Goal: Task Accomplishment & Management: Manage account settings

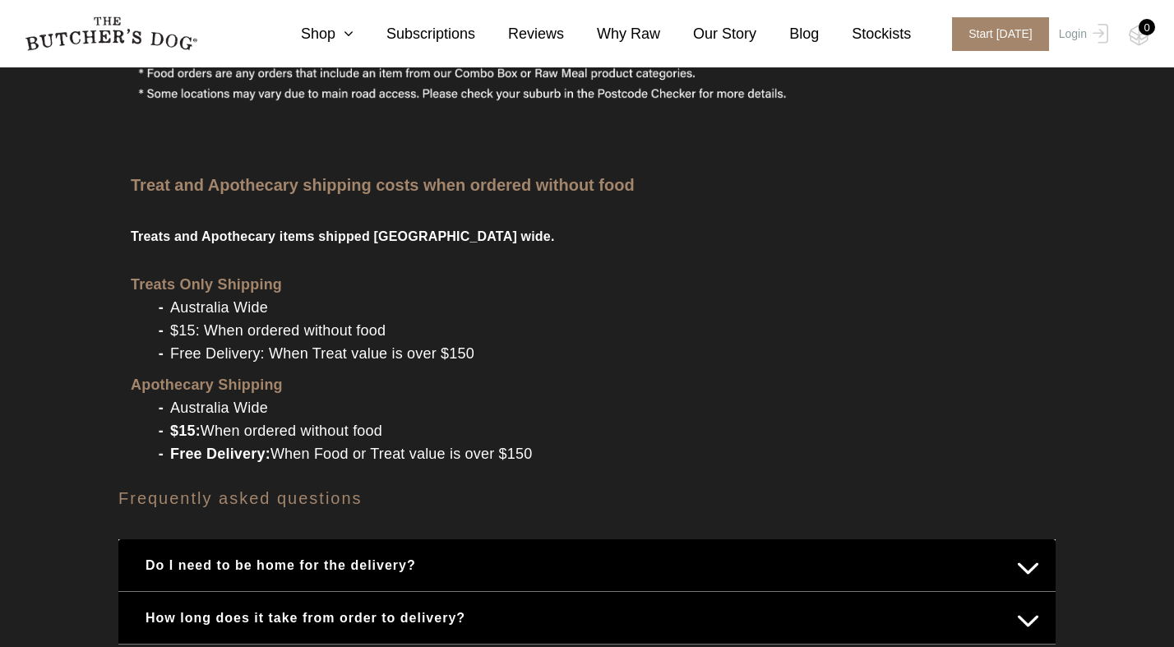
scroll to position [1883, 0]
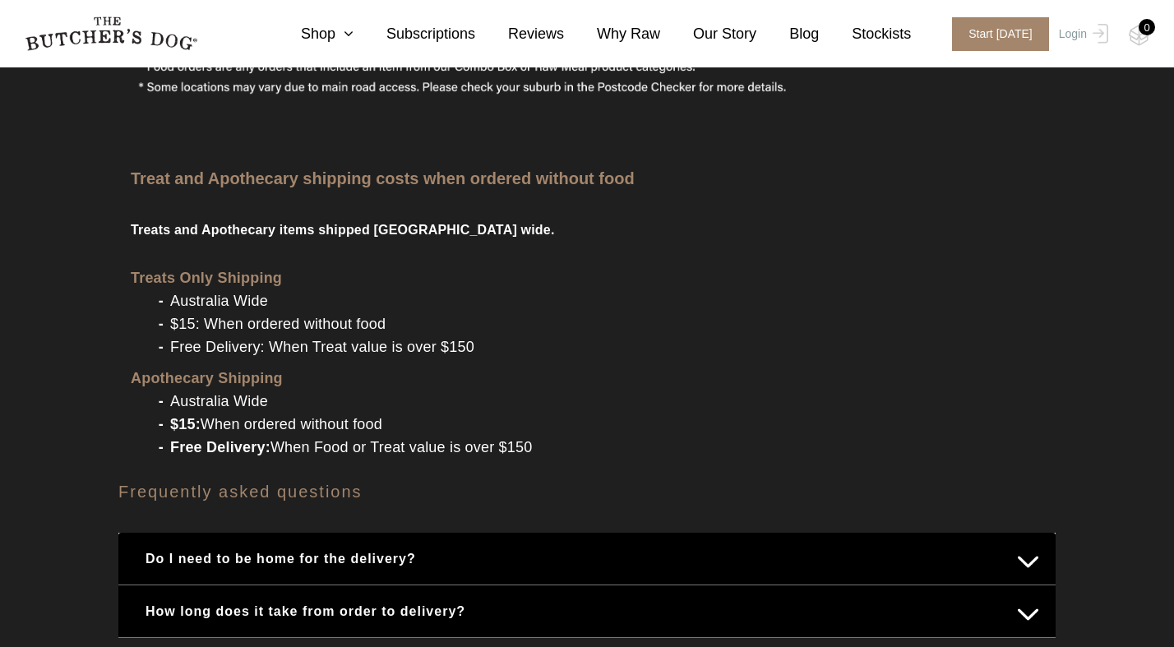
click at [1031, 543] on button "Do I need to be home for the delivery?" at bounding box center [587, 559] width 905 height 32
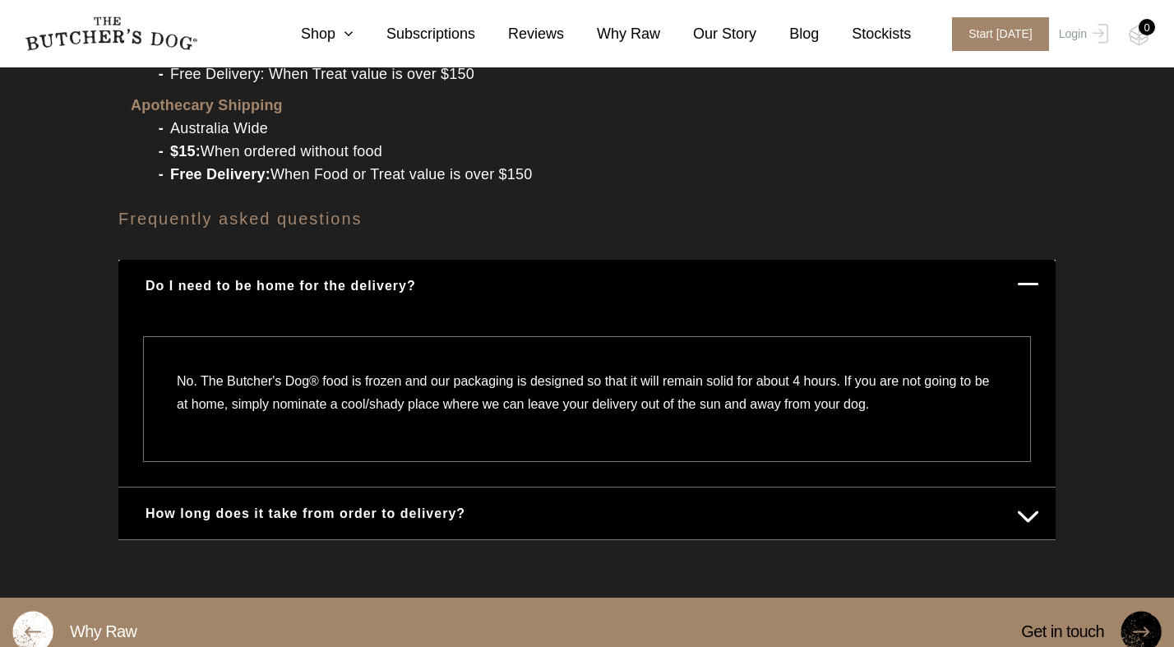
scroll to position [2208, 0]
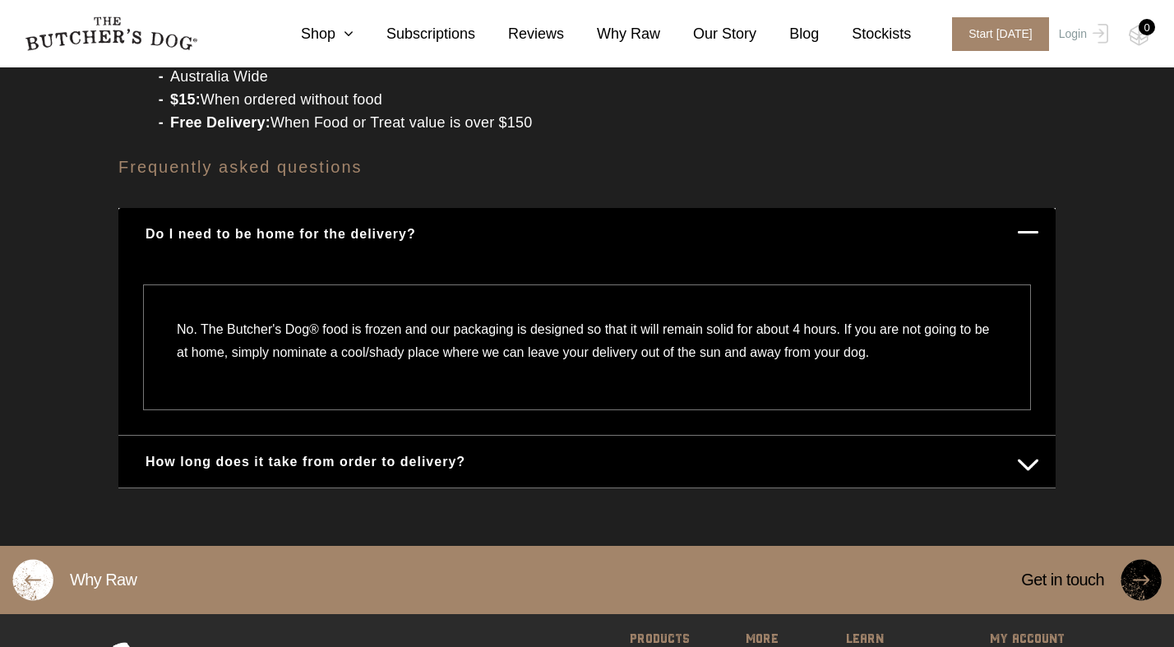
click at [1024, 446] on button "How long does it take from order to delivery?" at bounding box center [587, 462] width 905 height 32
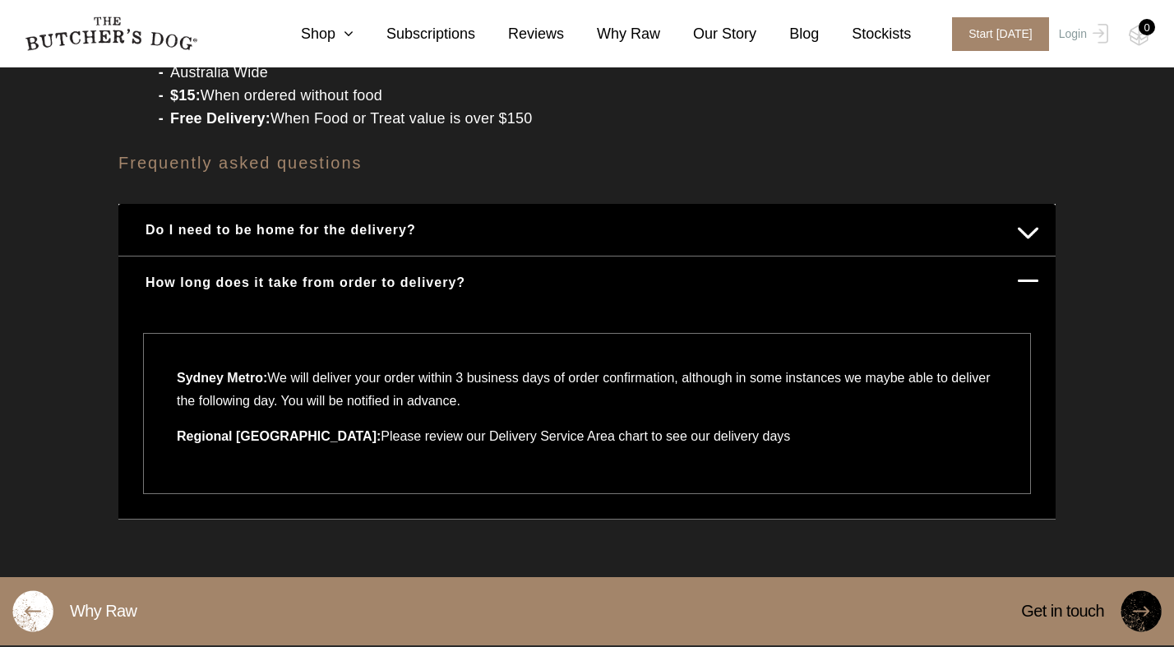
scroll to position [2426, 0]
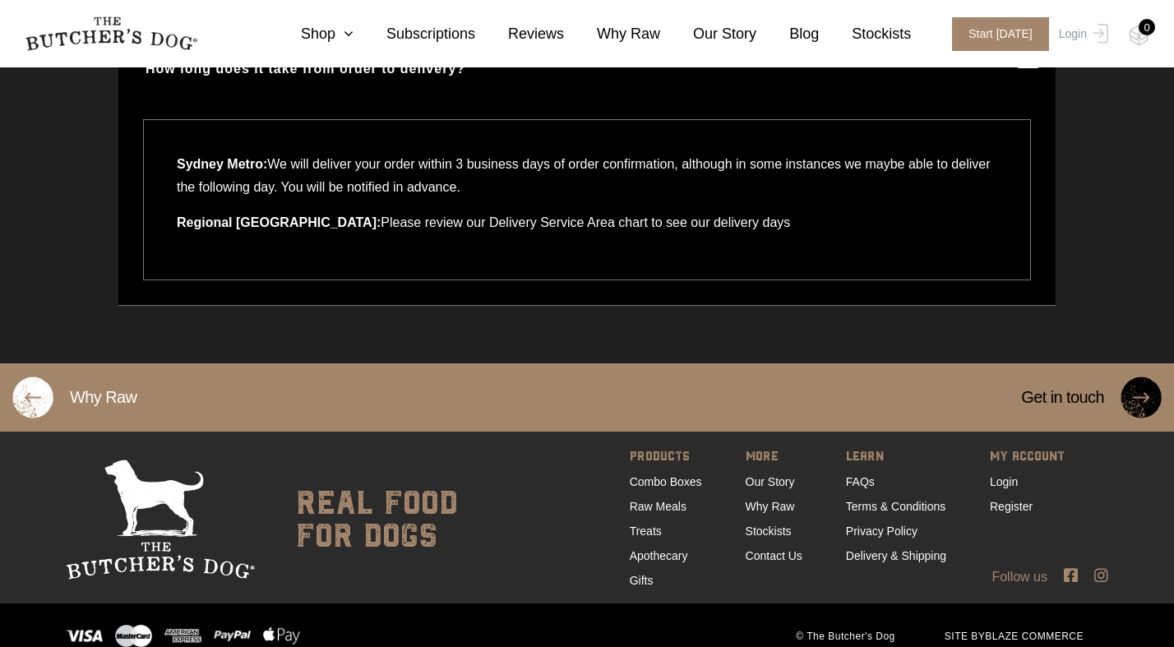
click at [1089, 377] on h5 "Get in touch" at bounding box center [1063, 397] width 116 height 68
click at [1135, 377] on img at bounding box center [1141, 398] width 41 height 42
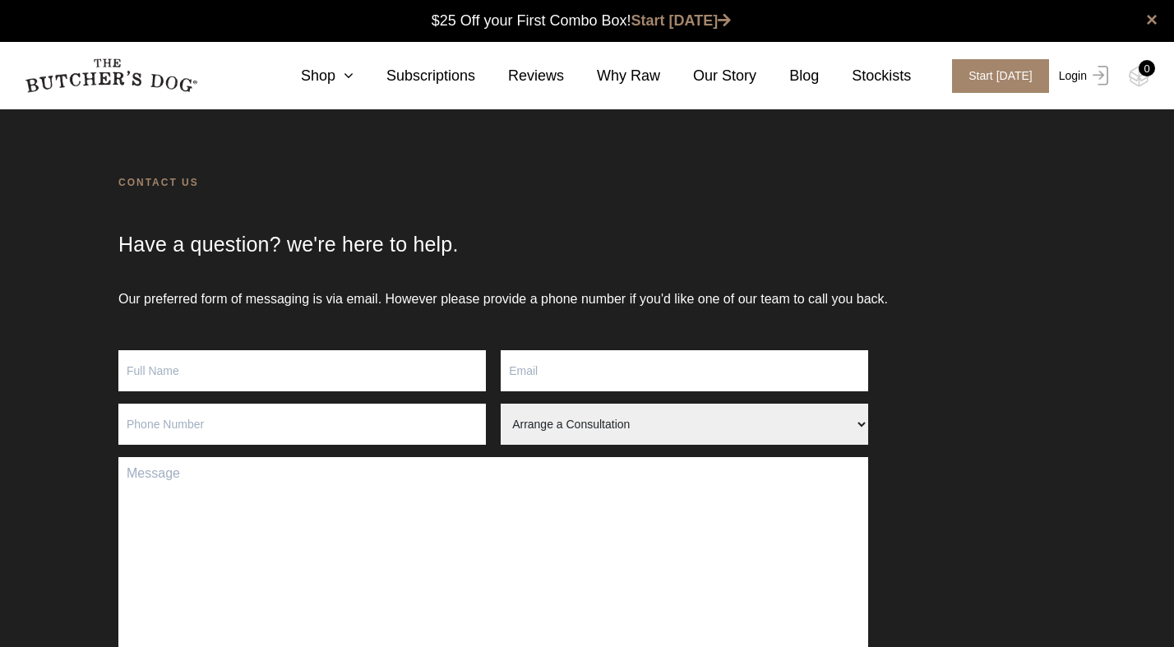
click at [1068, 74] on link "Login" at bounding box center [1081, 76] width 53 height 34
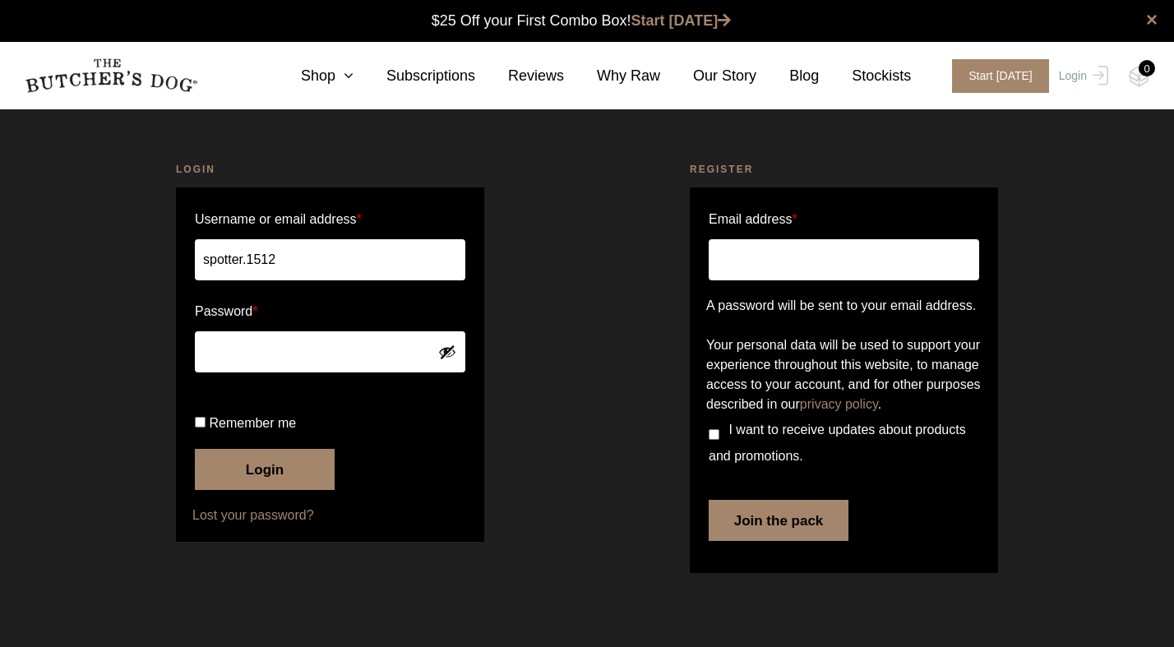
scroll to position [1, 0]
click at [266, 490] on button "Login" at bounding box center [265, 469] width 140 height 41
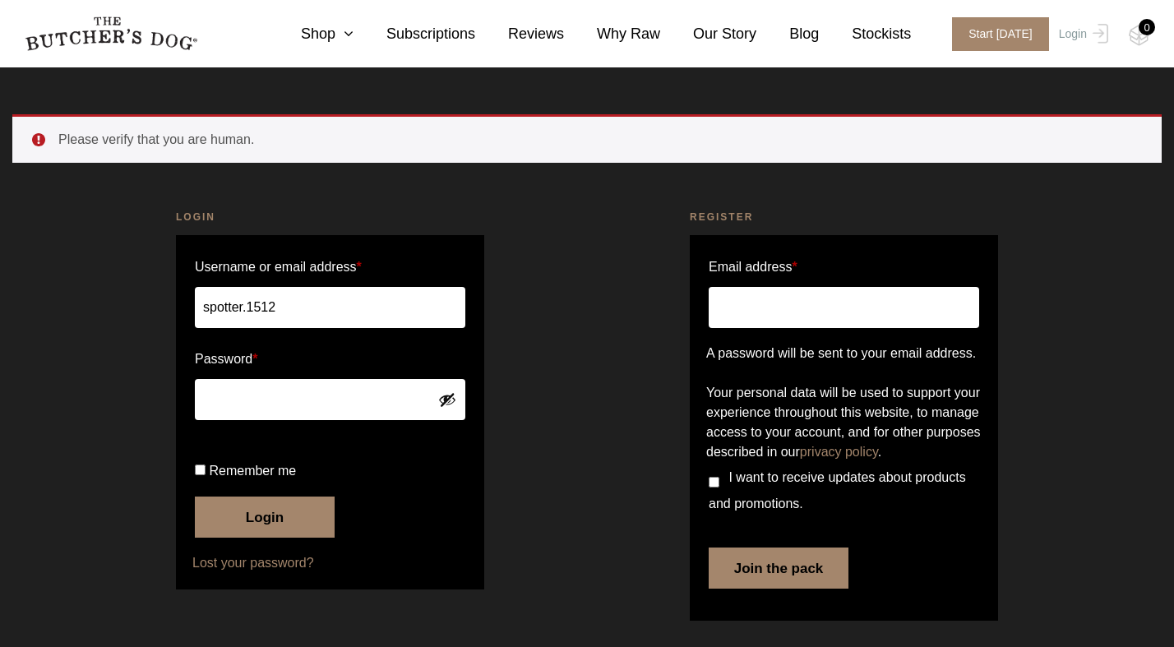
scroll to position [94, 0]
click at [266, 513] on button "Login" at bounding box center [265, 517] width 140 height 41
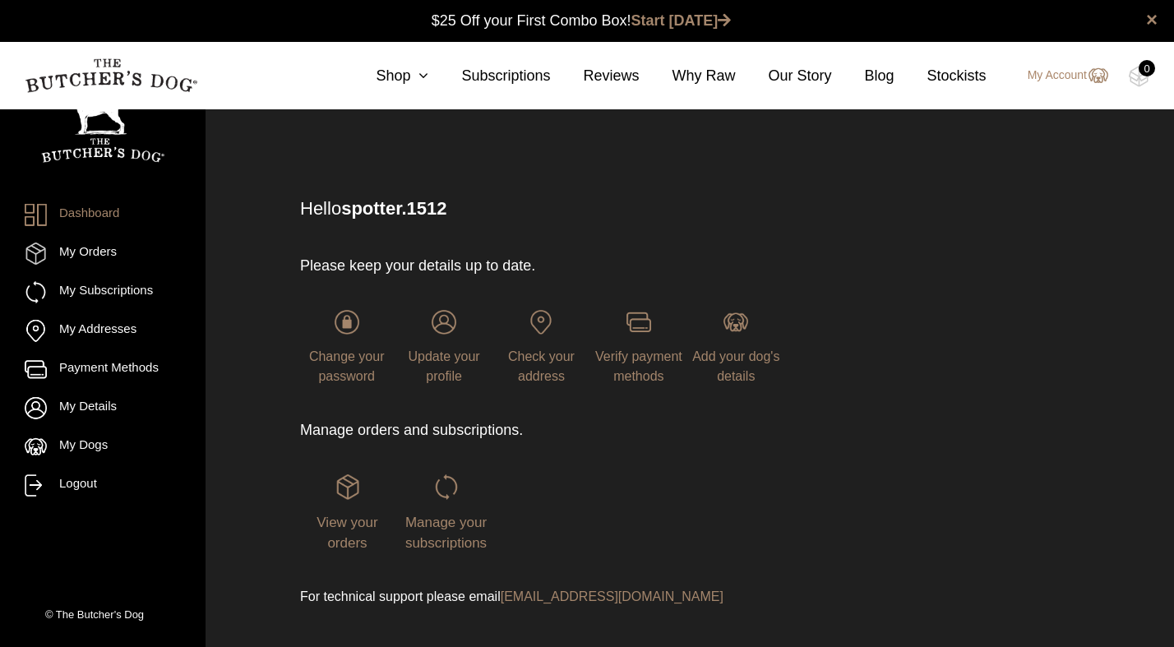
scroll to position [34, 0]
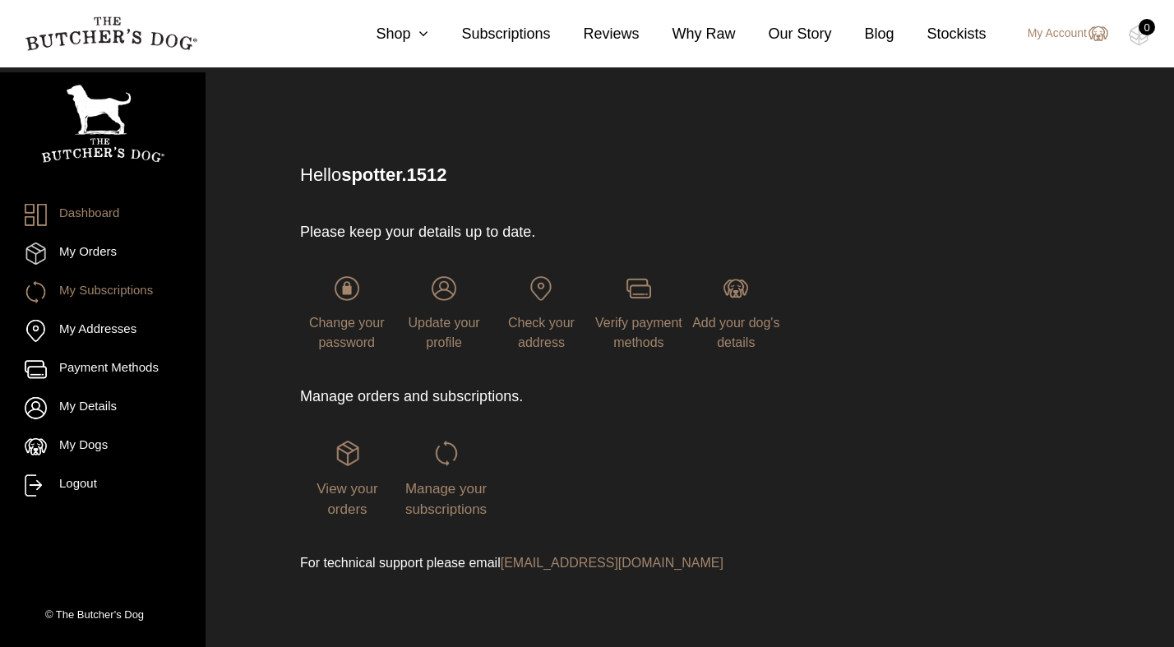
click at [115, 293] on link "My Subscriptions" at bounding box center [103, 292] width 156 height 22
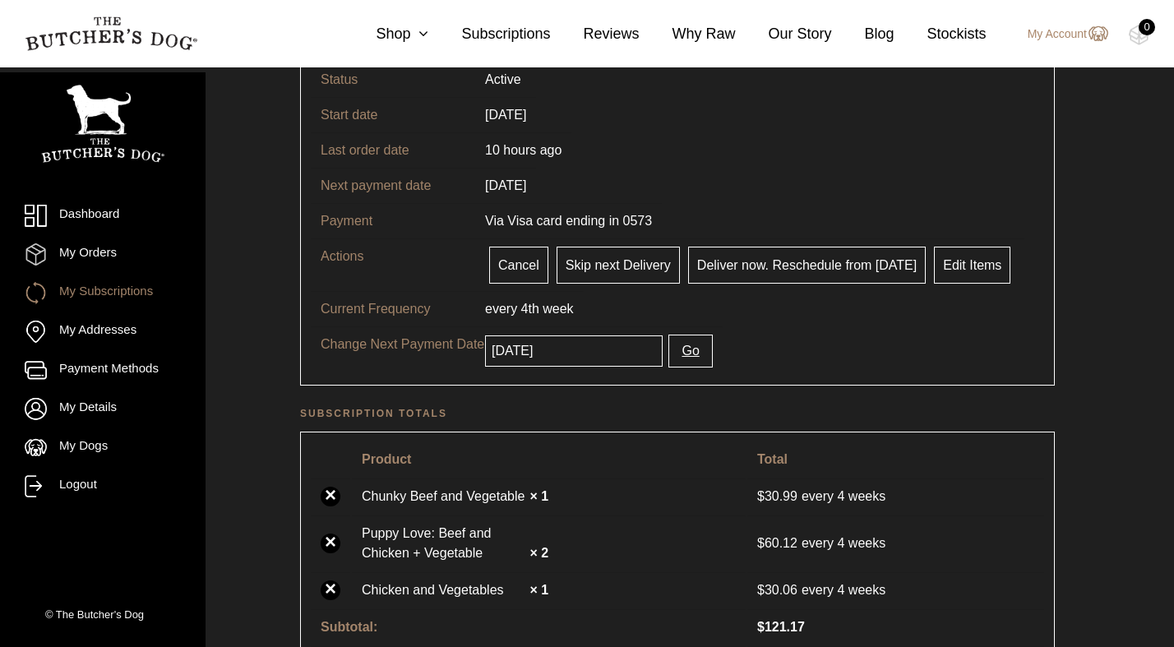
scroll to position [134, 0]
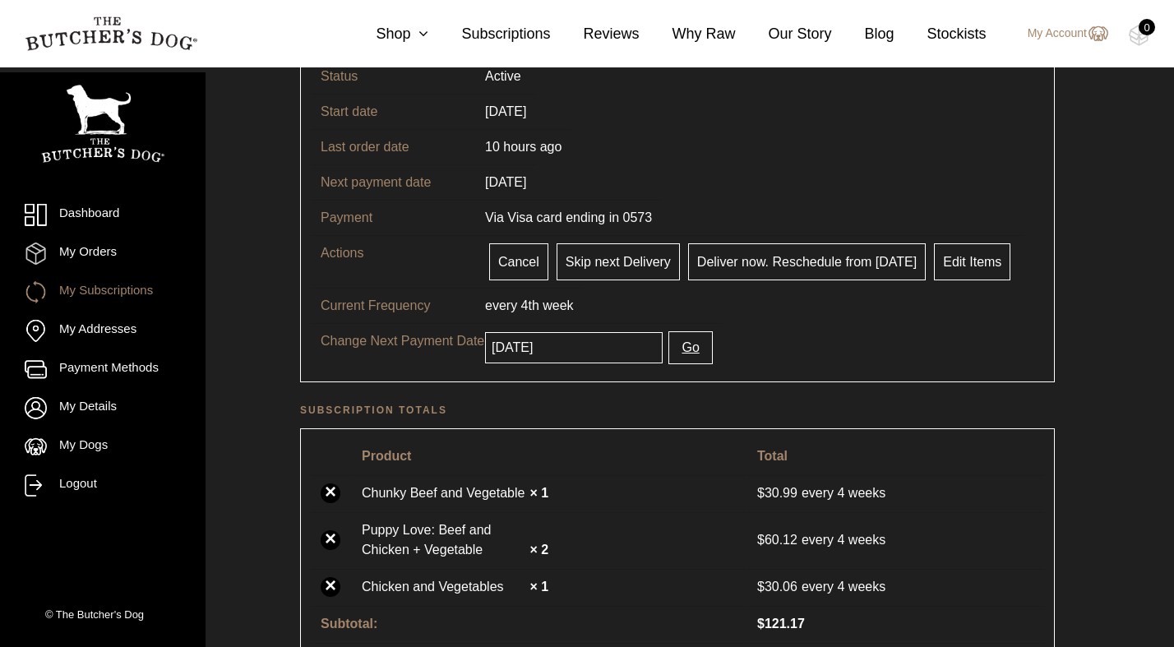
click at [585, 341] on input "[DATE]" at bounding box center [574, 347] width 178 height 31
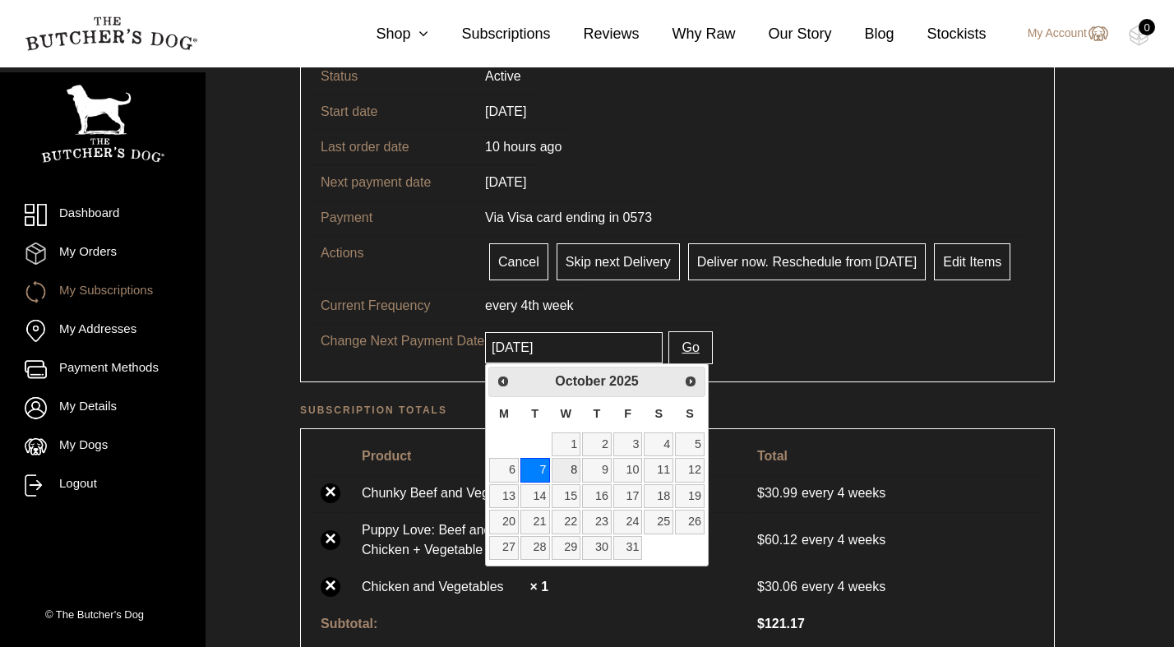
click at [572, 465] on link "8" at bounding box center [567, 470] width 30 height 24
type input "2025-10-08"
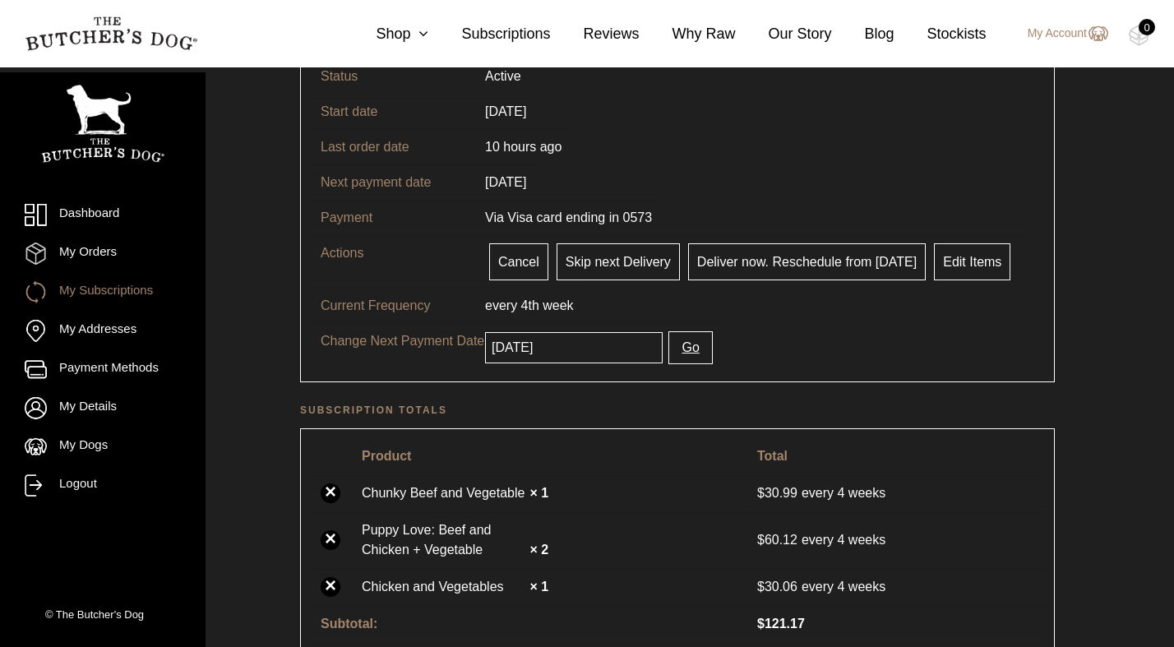
click at [706, 346] on button "Go" at bounding box center [691, 347] width 44 height 33
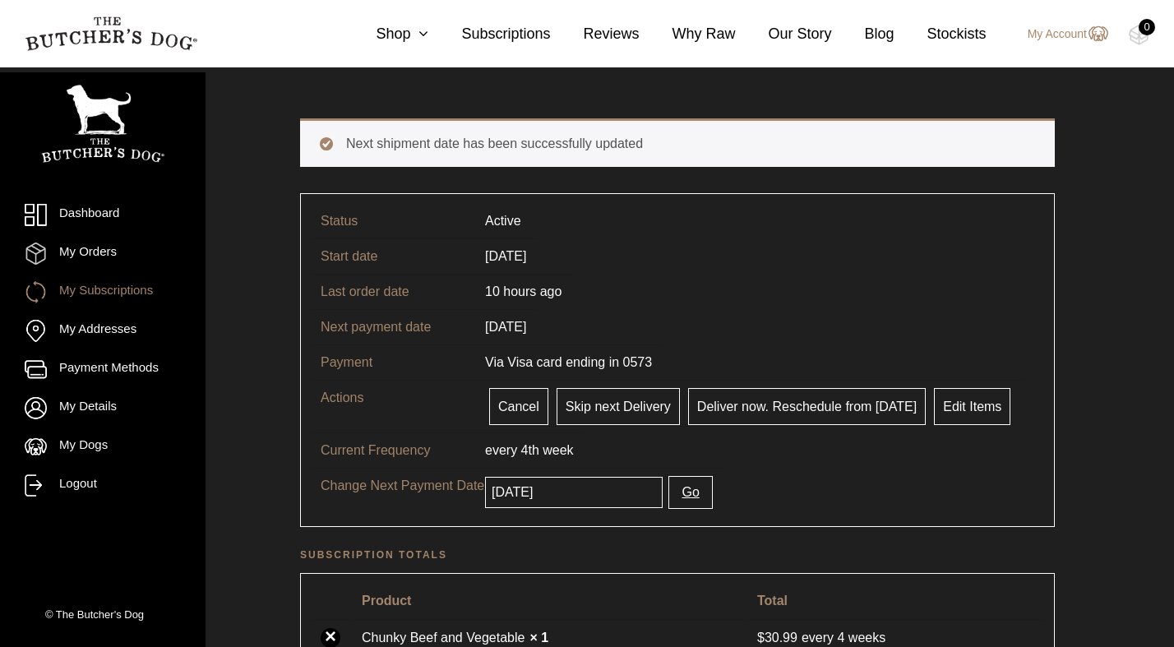
scroll to position [67, 0]
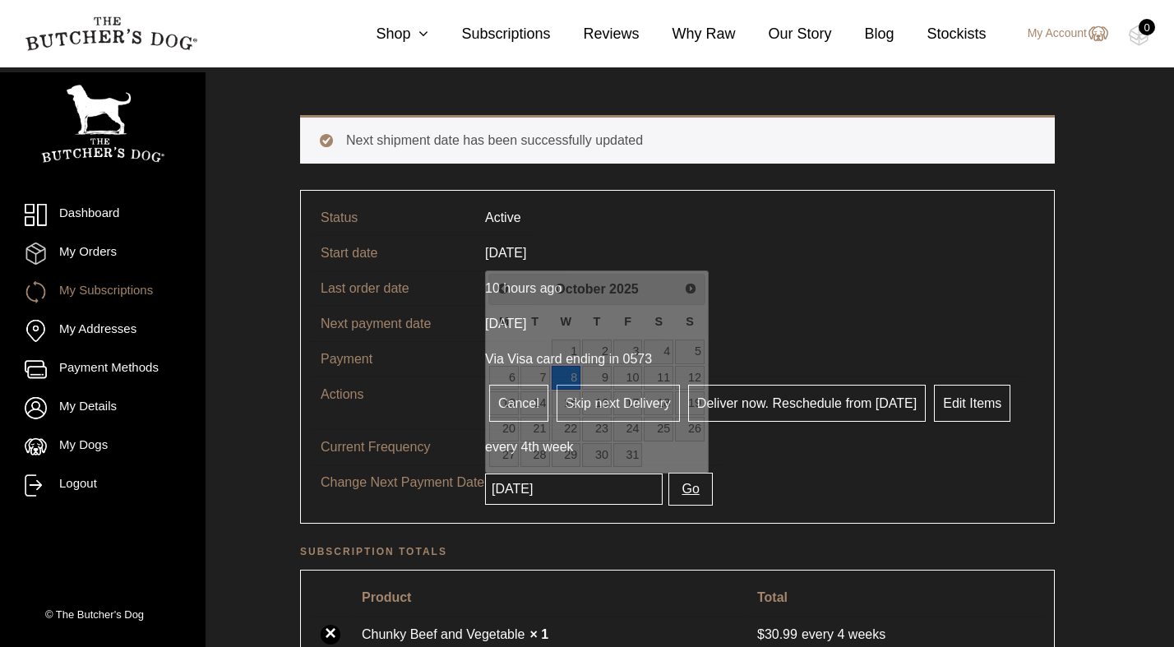
click at [609, 489] on input "2025-10-08" at bounding box center [574, 489] width 178 height 31
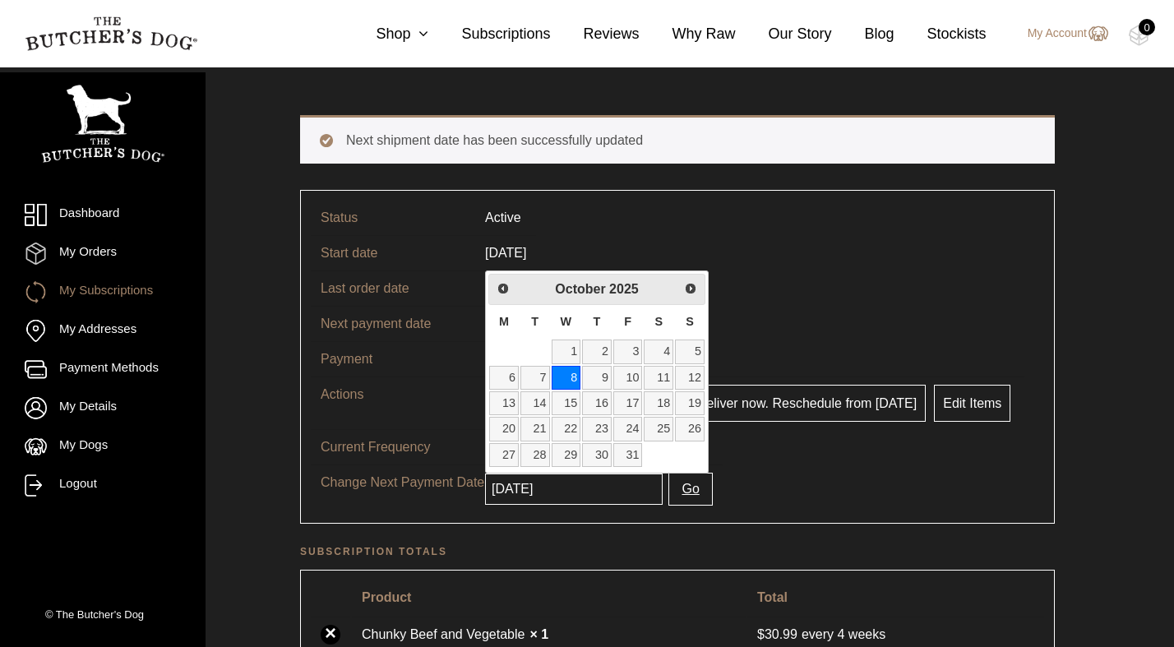
click at [791, 484] on tr "Change Next Payment Date 2025-10-08 Go" at bounding box center [678, 489] width 734 height 49
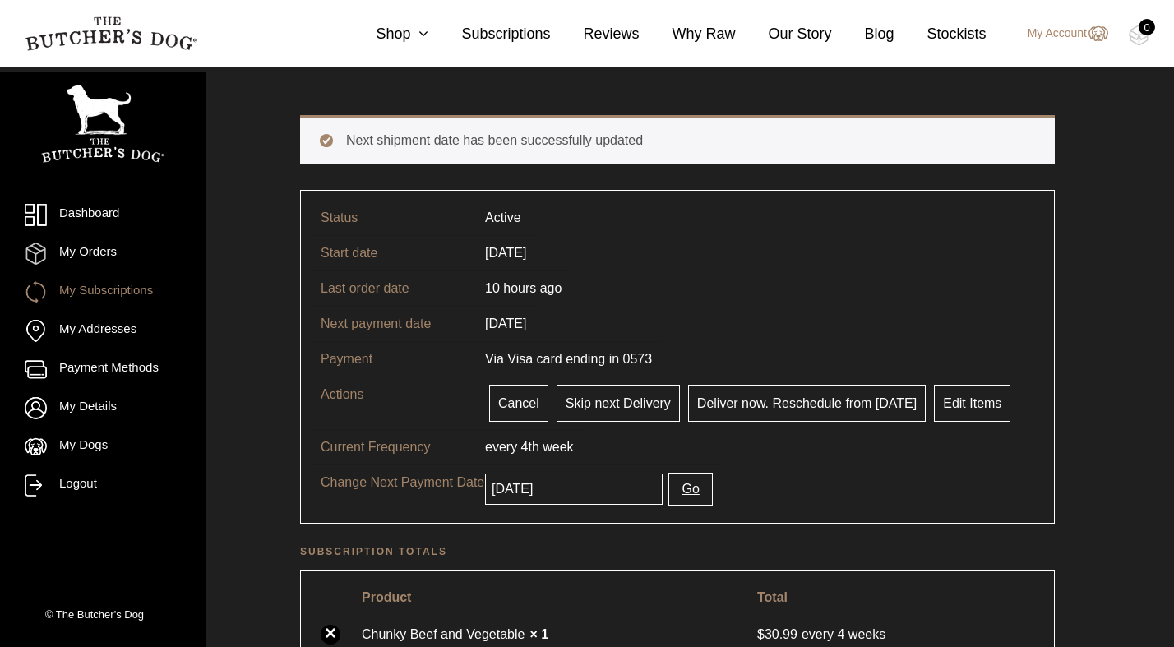
scroll to position [0, 0]
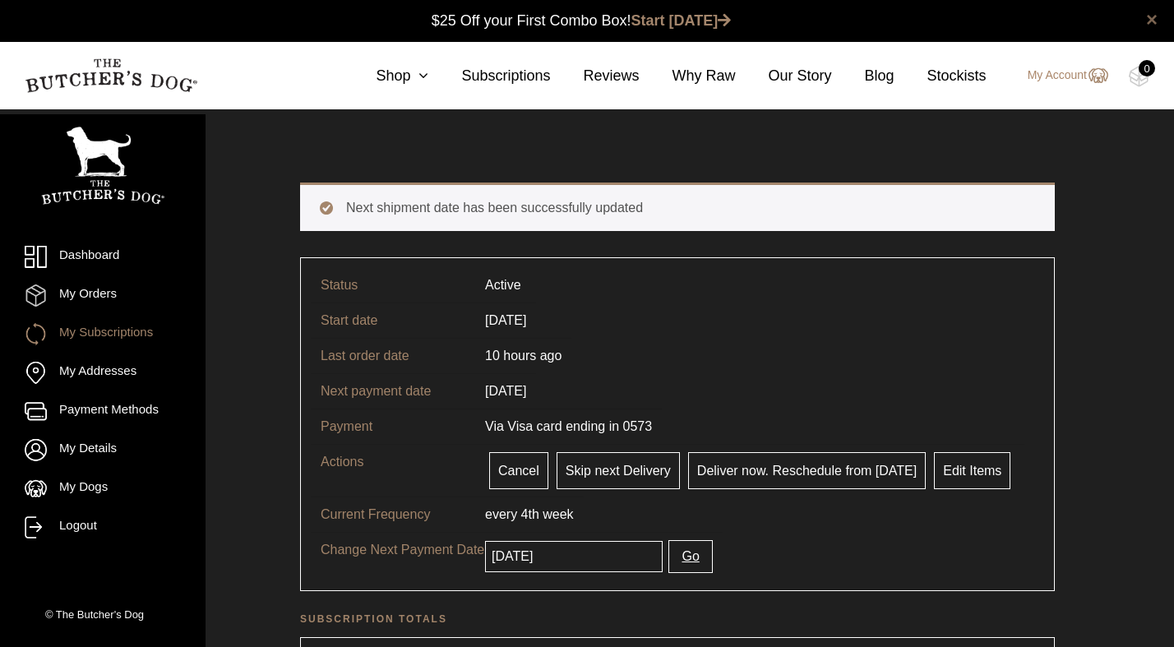
click at [1156, 19] on link "×" at bounding box center [1152, 20] width 12 height 20
